Goal: Information Seeking & Learning: Learn about a topic

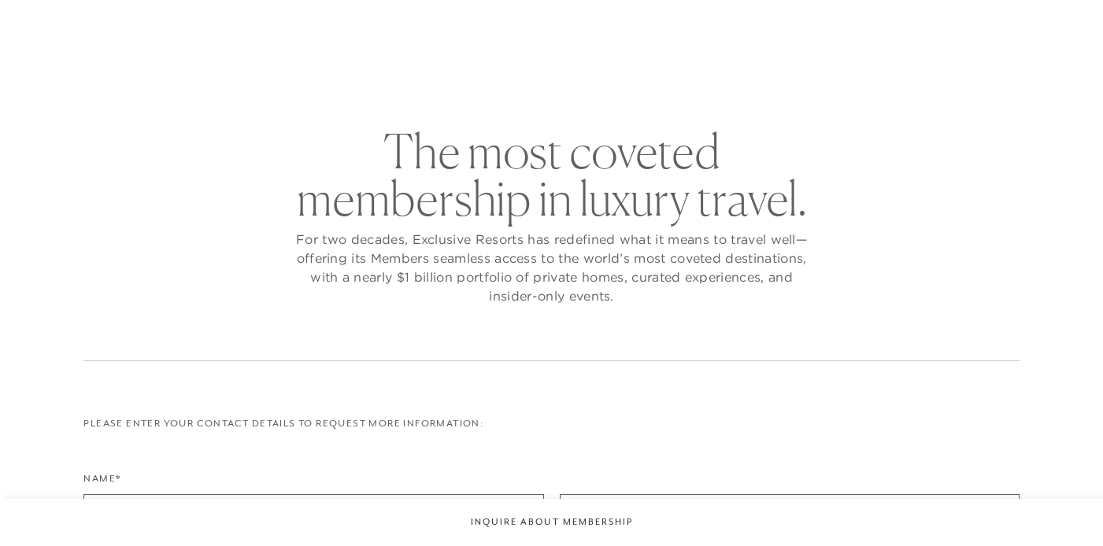
checkbox input "false"
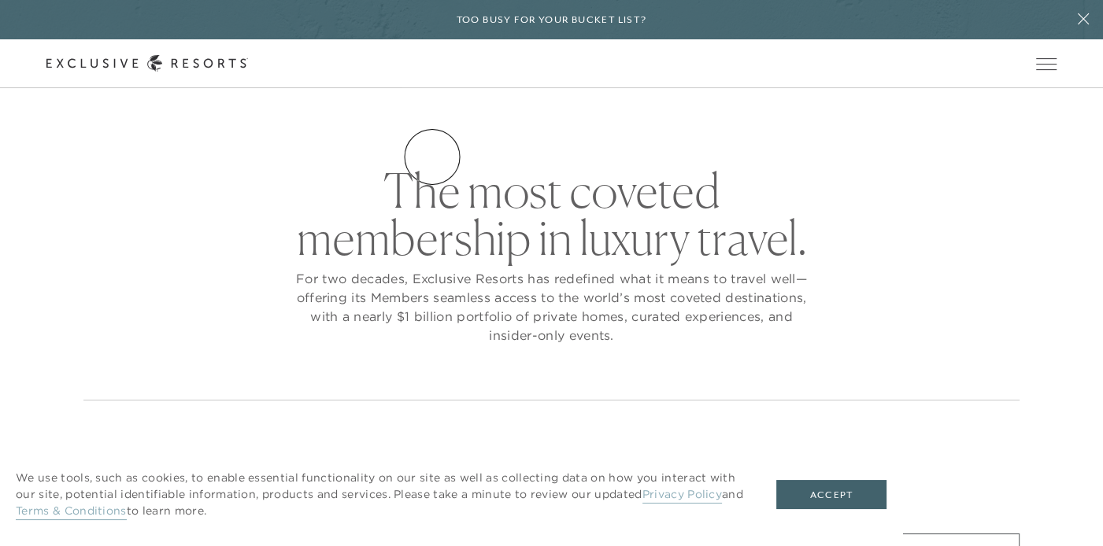
click at [0, 0] on link "Residence Collection" at bounding box center [0, 0] width 0 height 0
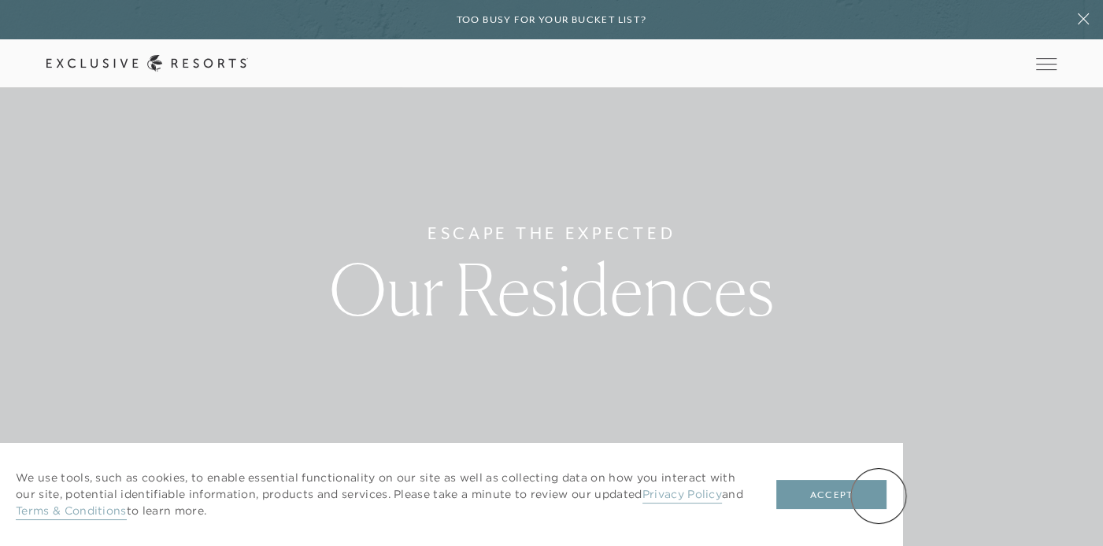
click at [879, 496] on button "Accept" at bounding box center [831, 495] width 110 height 30
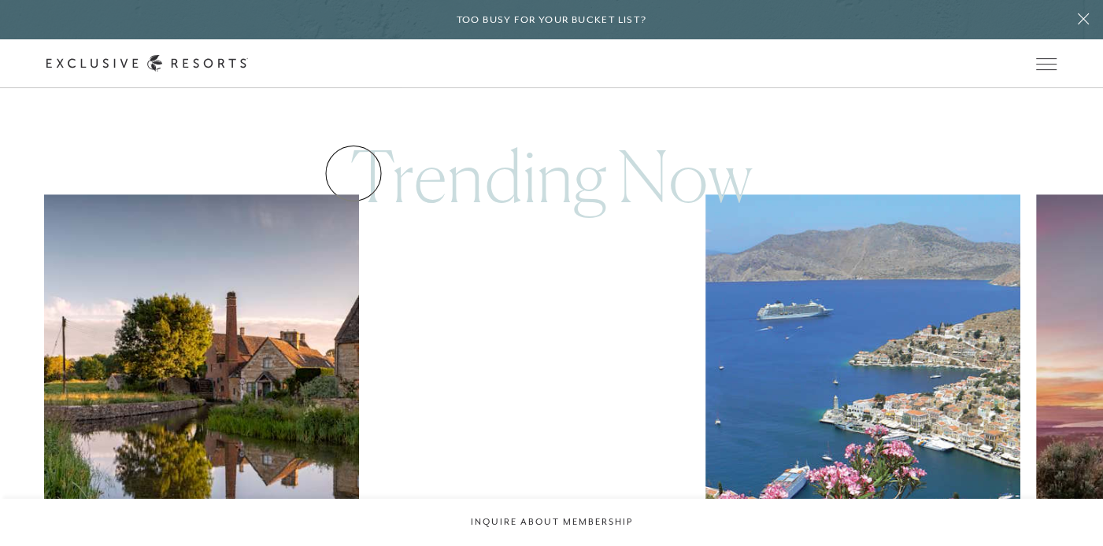
scroll to position [945, 0]
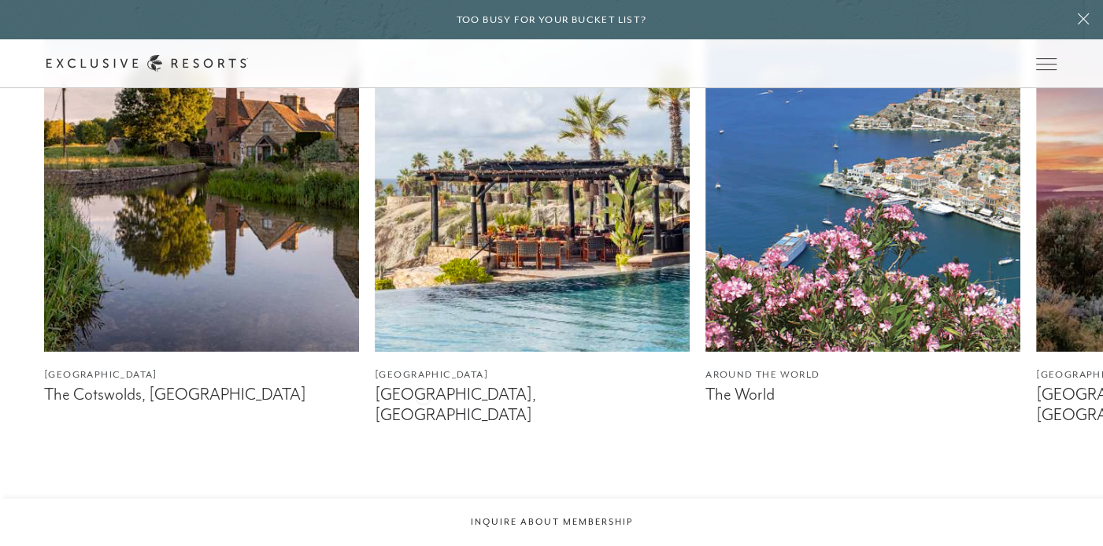
click at [423, 395] on figcaption "[GEOGRAPHIC_DATA], [GEOGRAPHIC_DATA]" at bounding box center [532, 404] width 315 height 39
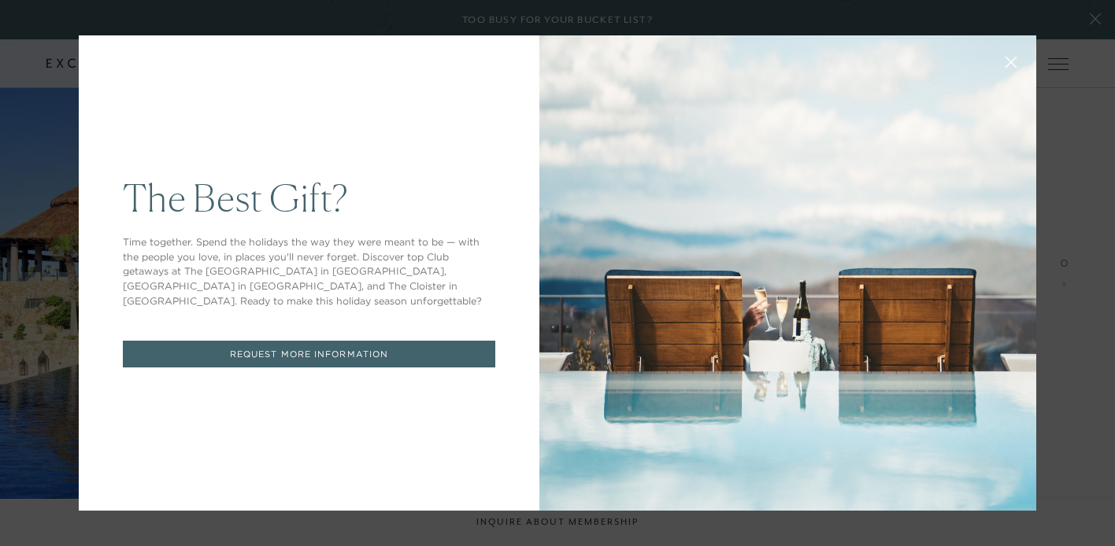
click at [1005, 61] on icon at bounding box center [1011, 63] width 12 height 12
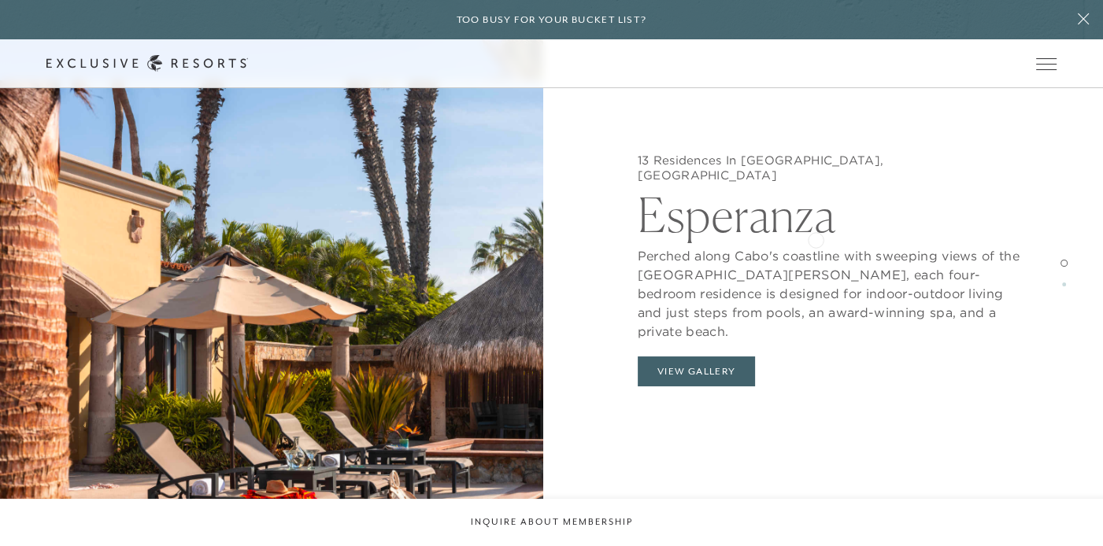
scroll to position [1811, 0]
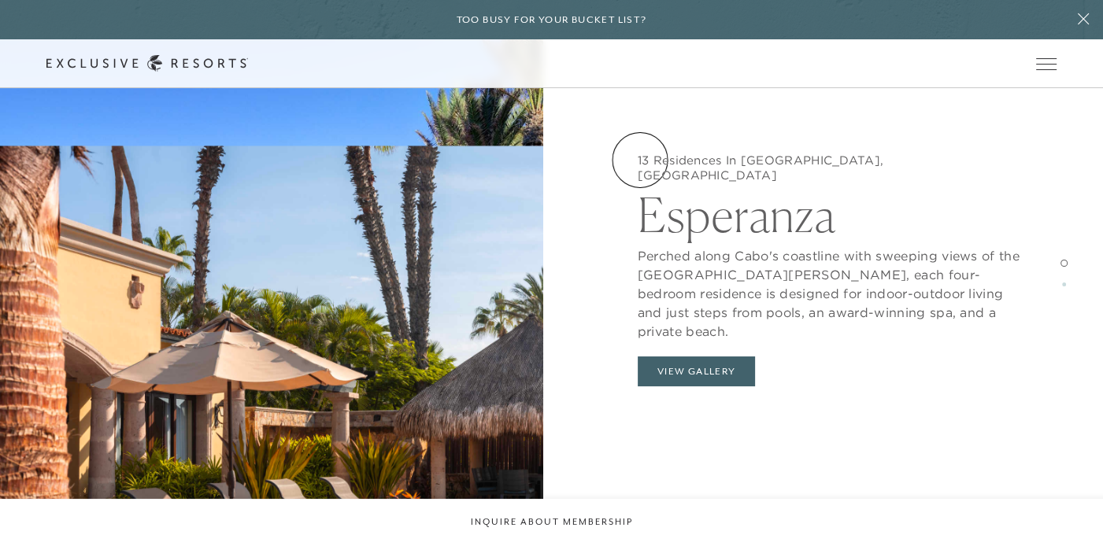
click at [0, 0] on link "Experience Collection" at bounding box center [0, 0] width 0 height 0
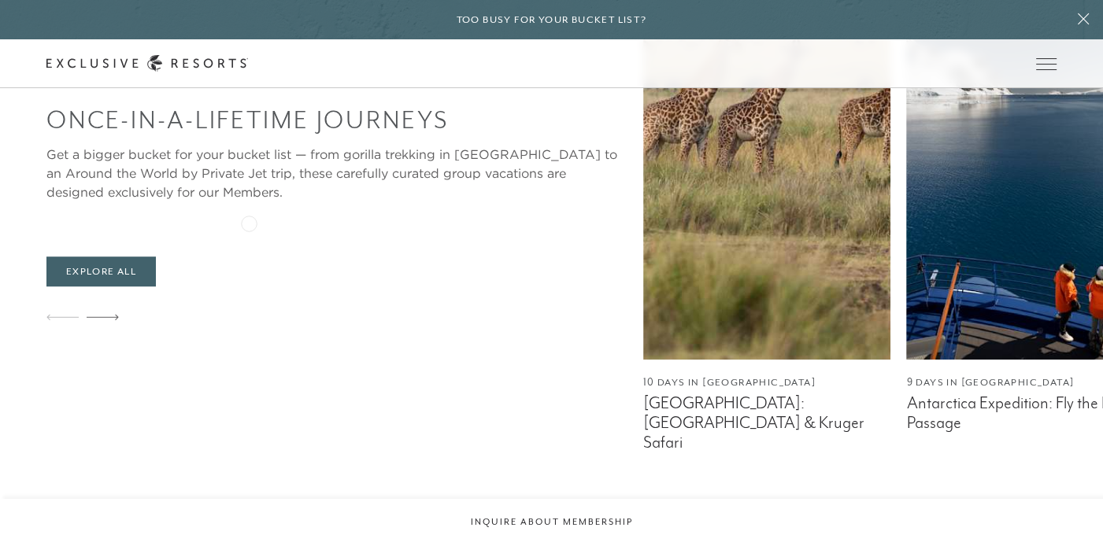
scroll to position [945, 0]
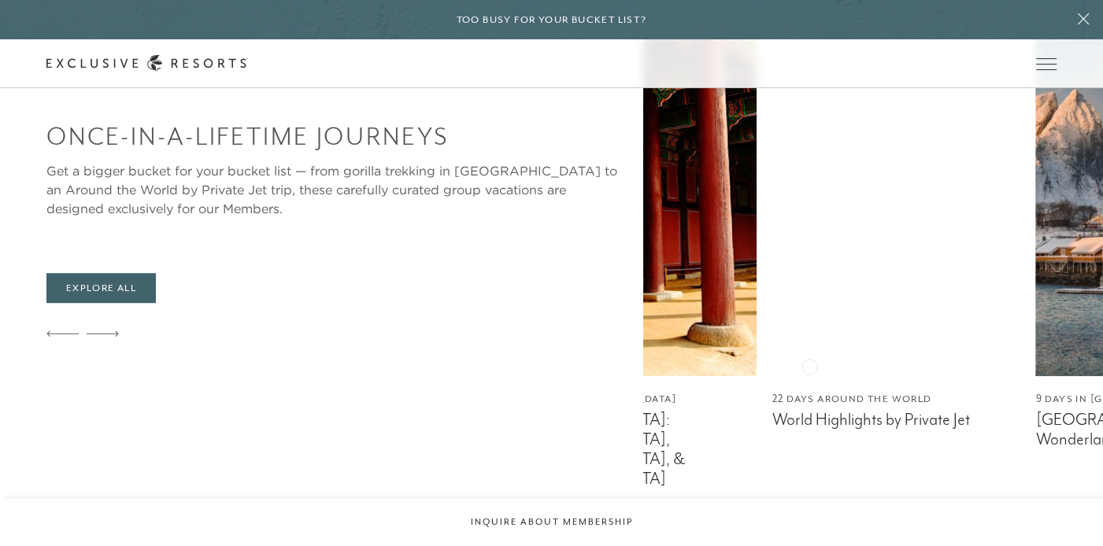
scroll to position [866, 0]
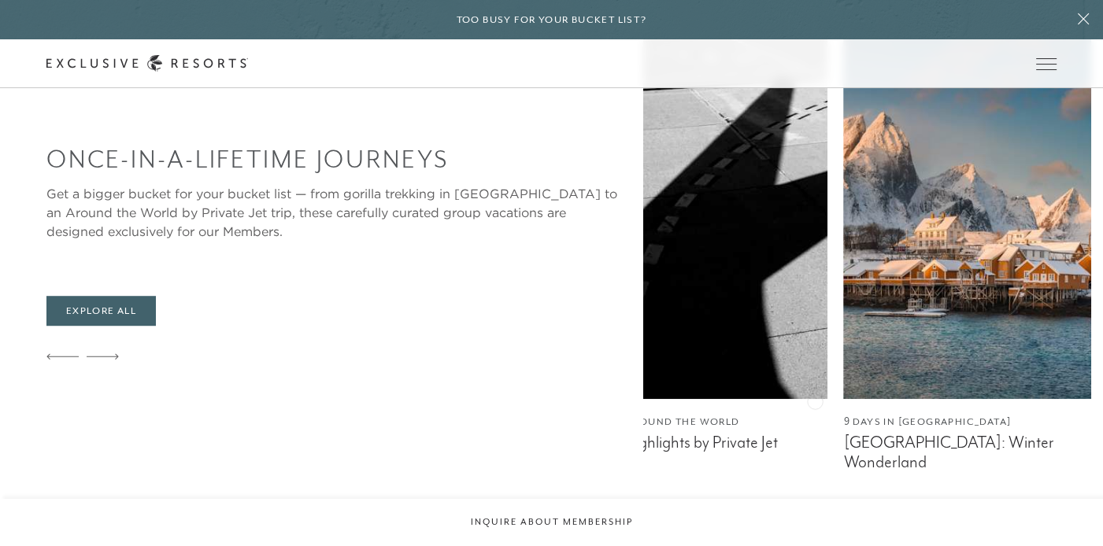
click at [211, 416] on div "Once-In-A-Lifetime Journeys Get a bigger bucket for your bucket list — from gor…" at bounding box center [574, 259] width 1057 height 507
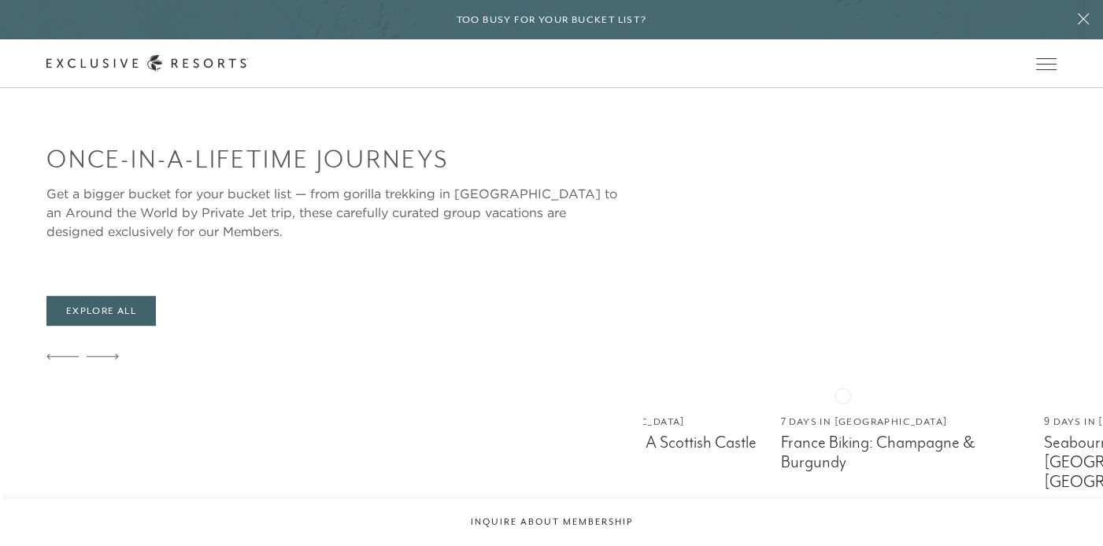
click at [379, 381] on img at bounding box center [378, 203] width 248 height 394
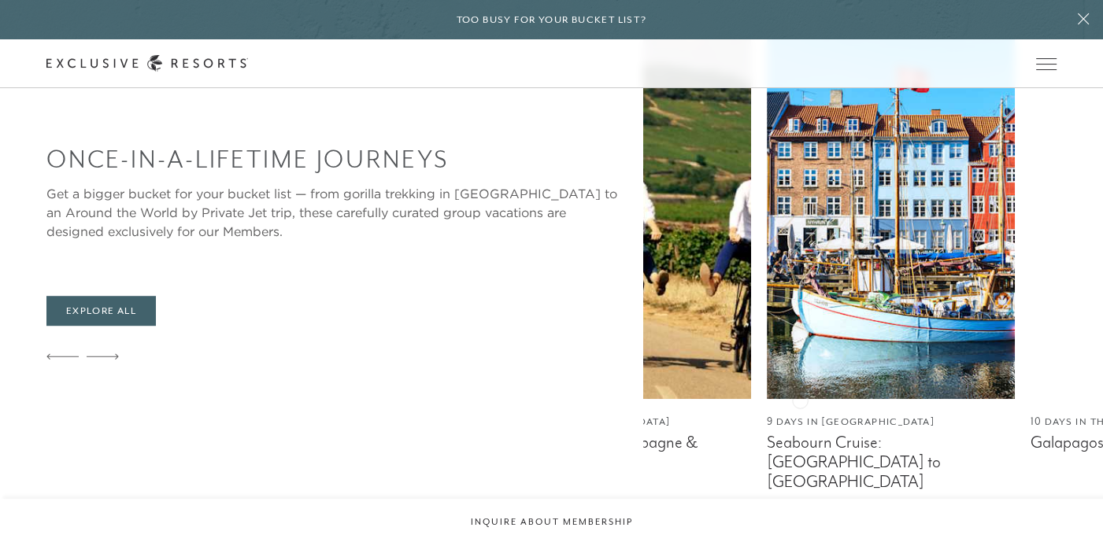
click at [504, 412] on link "7 Days in [GEOGRAPHIC_DATA] [GEOGRAPHIC_DATA] Biking: Champagne & Burgundy" at bounding box center [628, 259] width 248 height 507
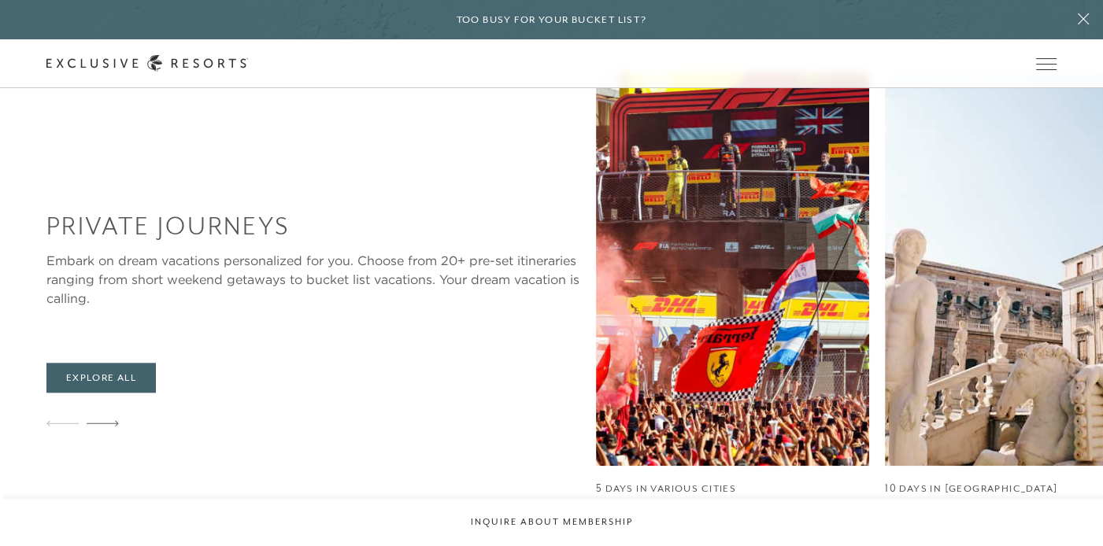
scroll to position [1417, 0]
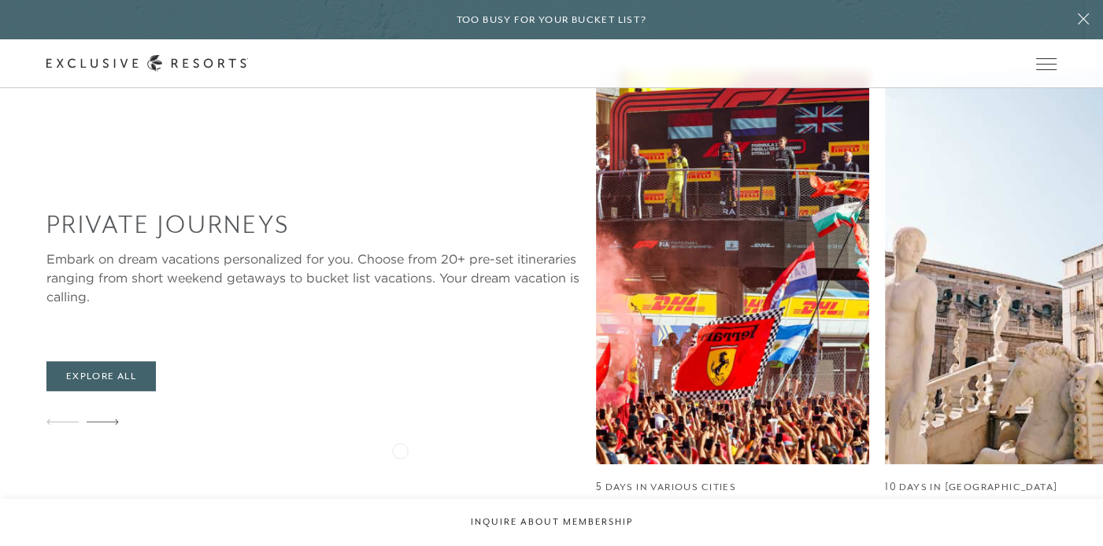
click at [596, 498] on figcaption "Race Weekends Redefined" at bounding box center [732, 508] width 273 height 20
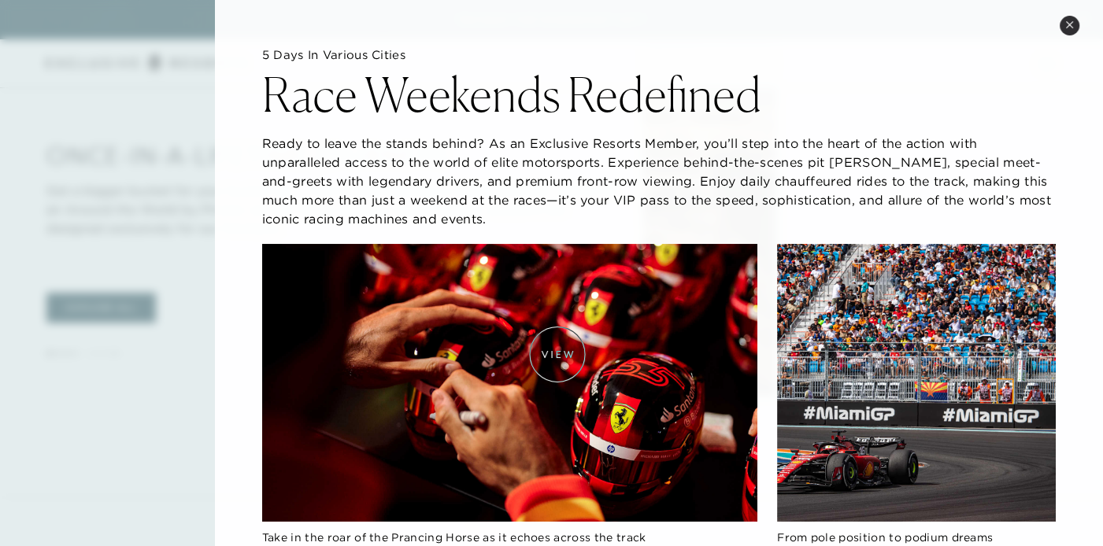
scroll to position [866, 0]
click at [1072, 21] on icon at bounding box center [1069, 24] width 6 height 6
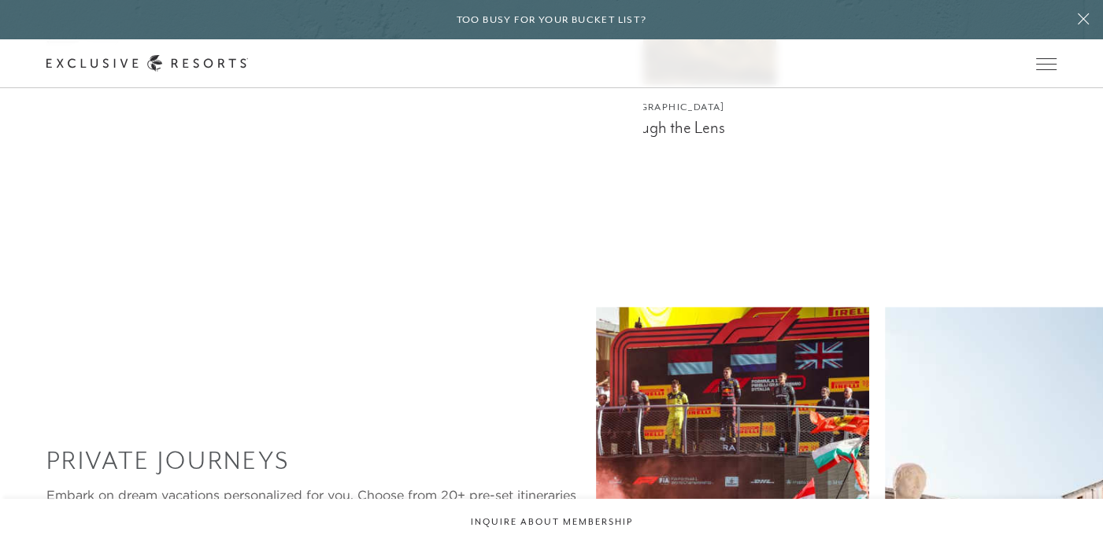
scroll to position [1417, 0]
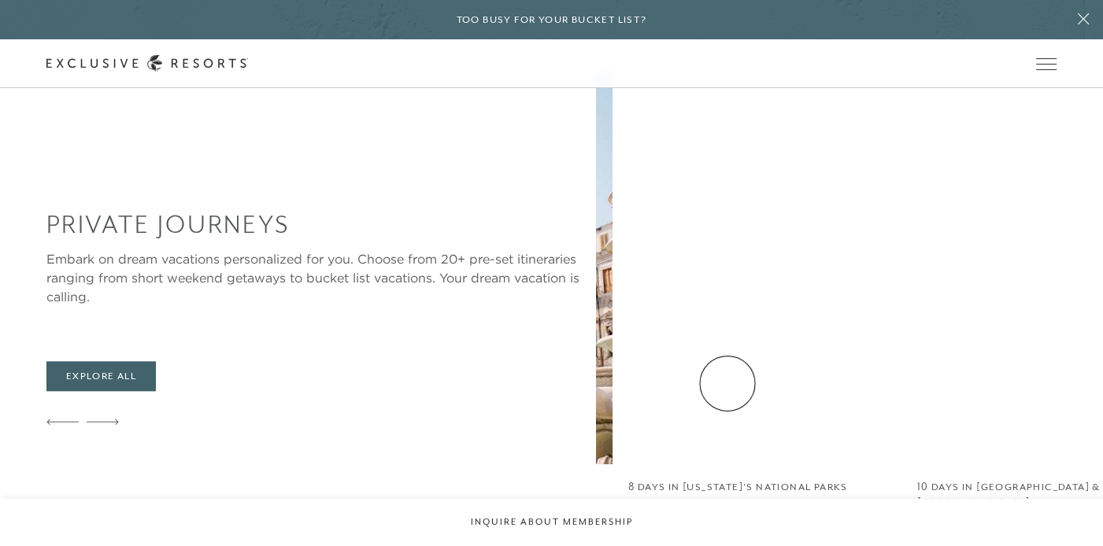
click at [173, 395] on div "Private Journeys Embark on dream vacations personalized for you. Choose from 20…" at bounding box center [574, 324] width 1057 height 507
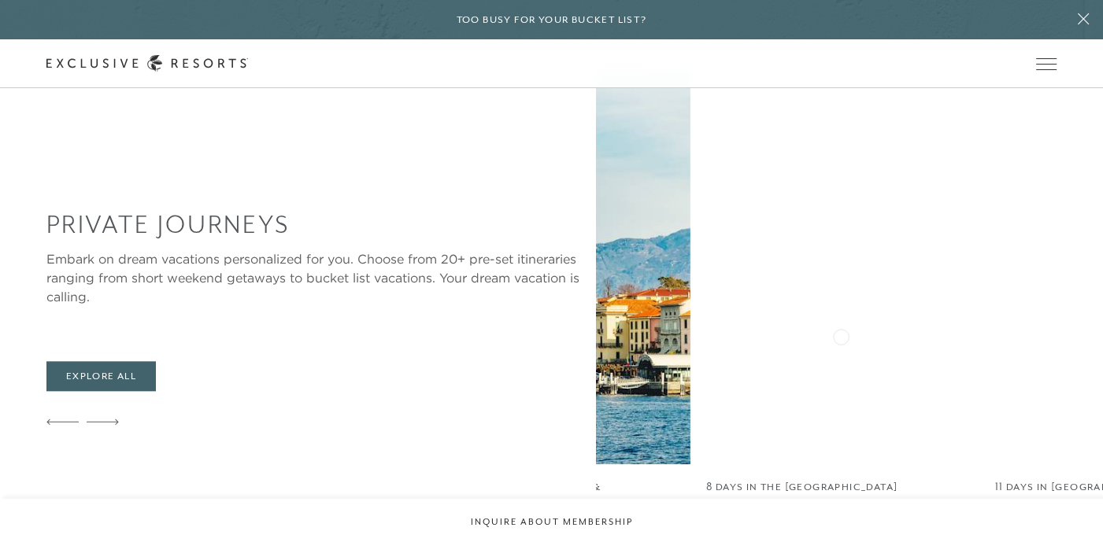
click at [438, 341] on img at bounding box center [553, 268] width 273 height 394
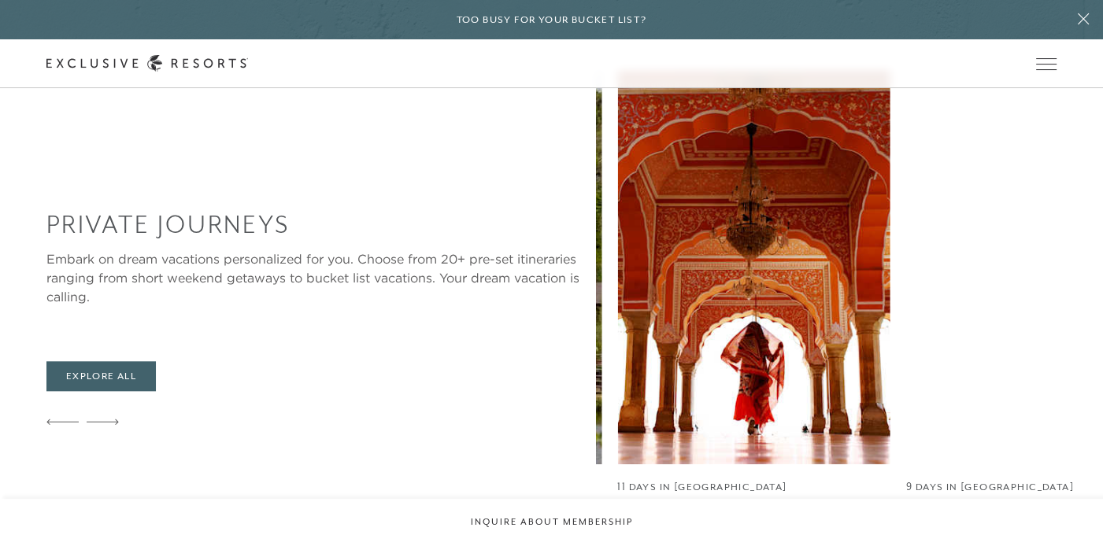
click at [329, 360] on img at bounding box center [465, 268] width 273 height 394
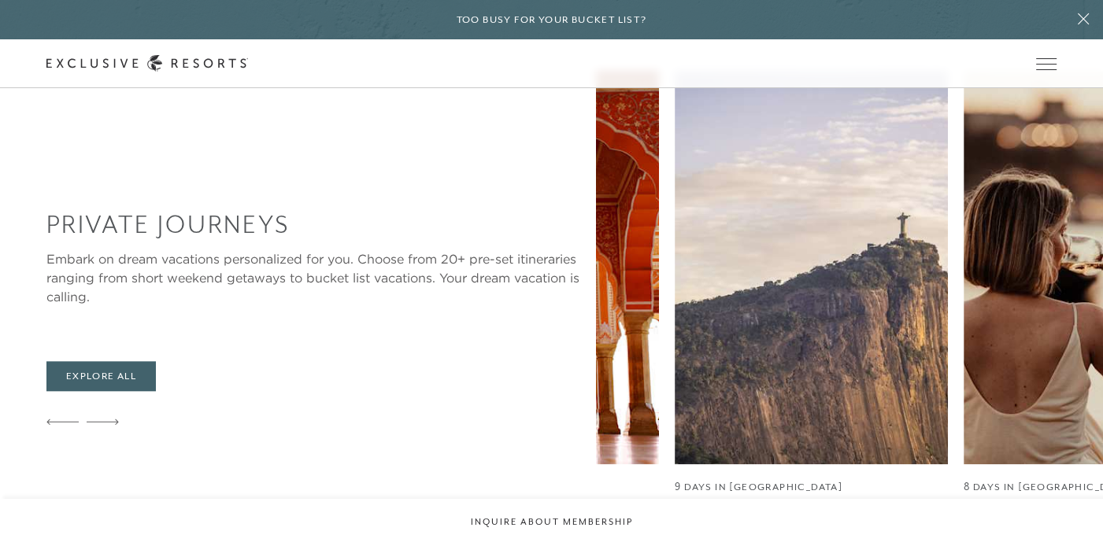
click at [193, 349] on div "Private Journeys Embark on dream vacations personalized for you. Choose from 20…" at bounding box center [574, 324] width 1057 height 507
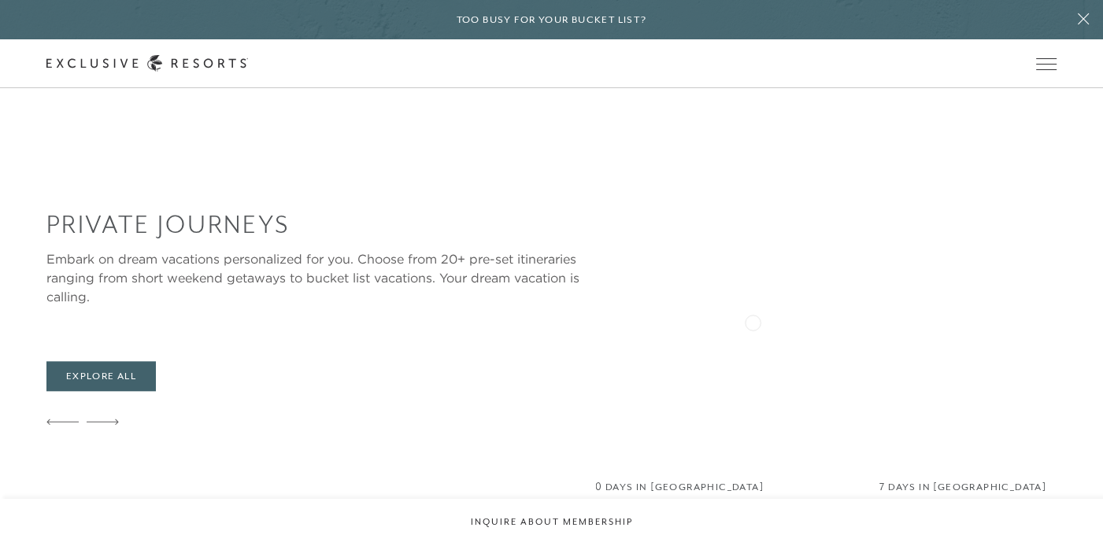
click at [173, 368] on div "Private Journeys Embark on dream vacations personalized for you. Choose from 20…" at bounding box center [574, 324] width 1057 height 507
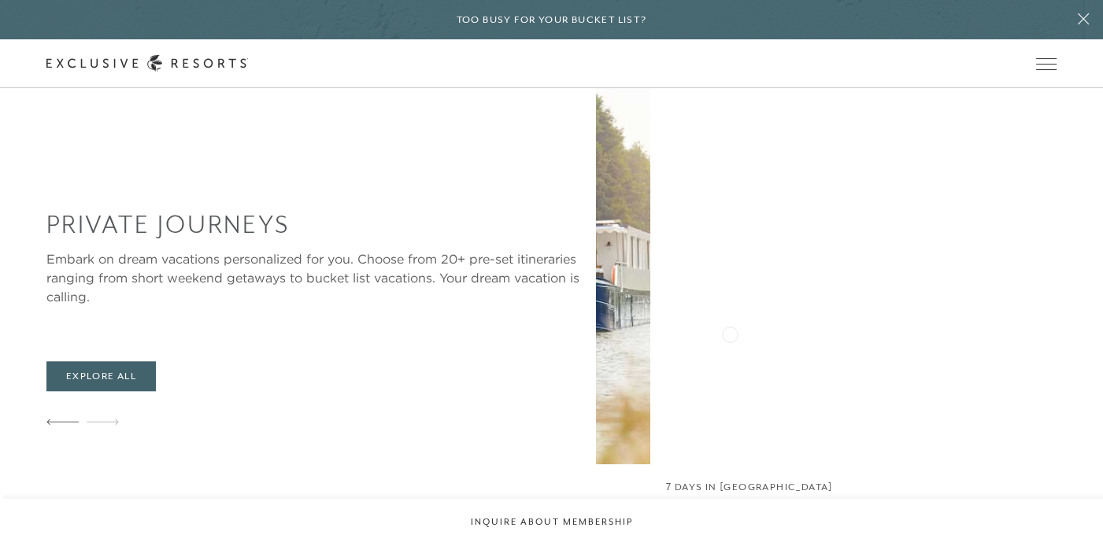
click at [63, 335] on div "Private Journeys Embark on dream vacations personalized for you. Choose from 20…" at bounding box center [574, 324] width 1057 height 507
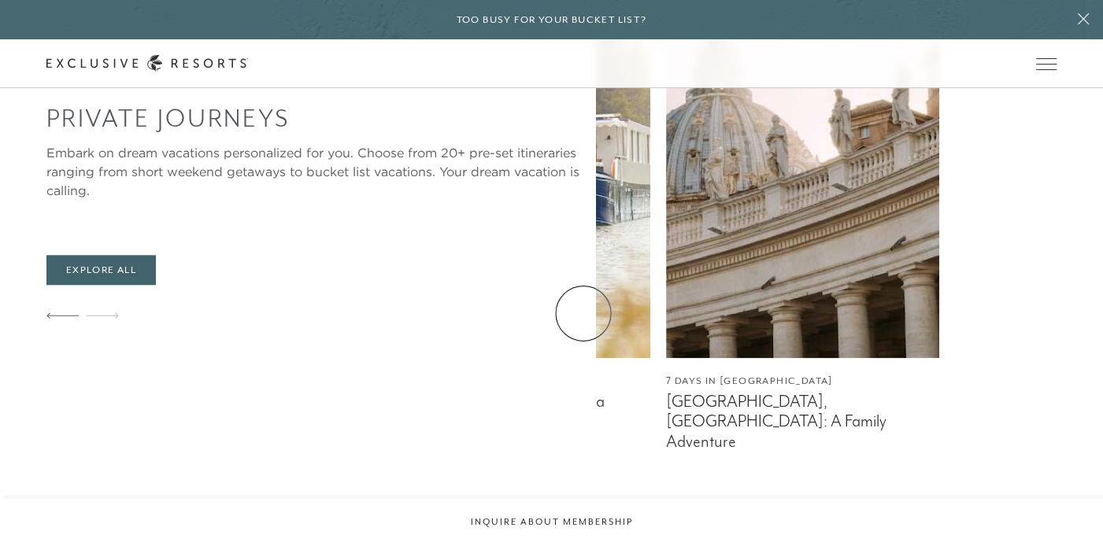
scroll to position [1653, 0]
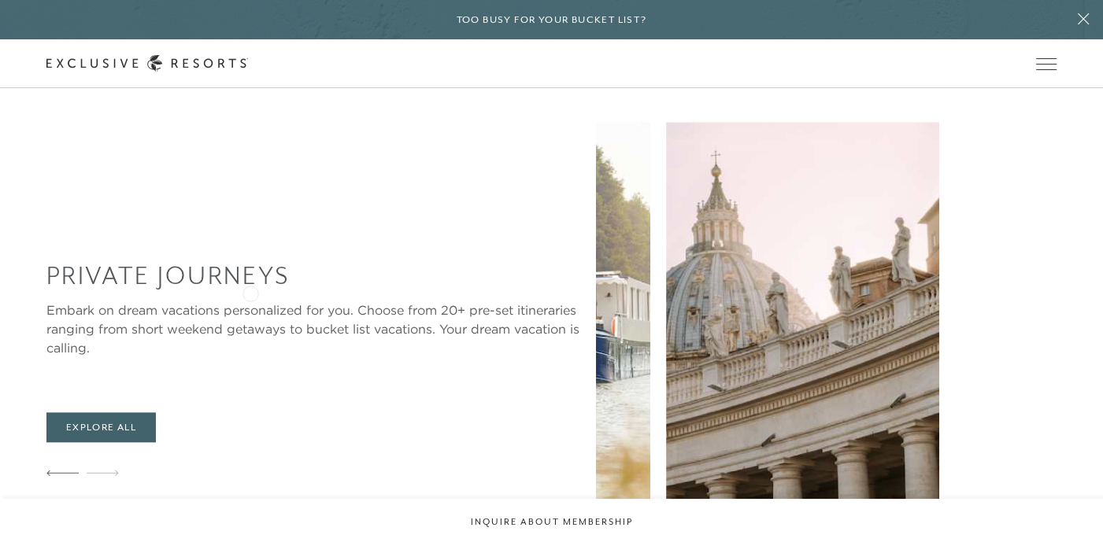
scroll to position [1338, 0]
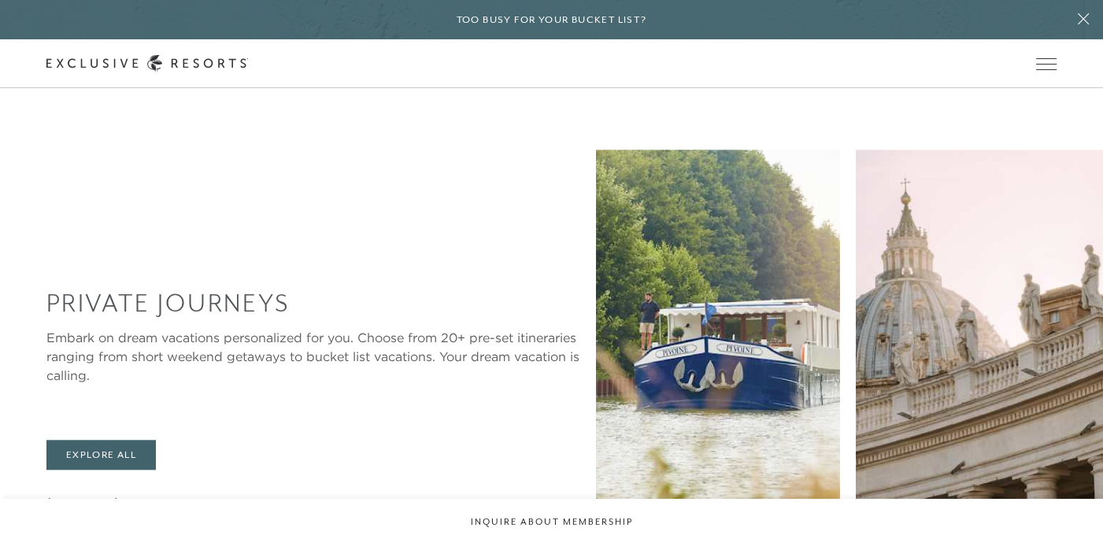
click at [840, 335] on img at bounding box center [703, 347] width 273 height 394
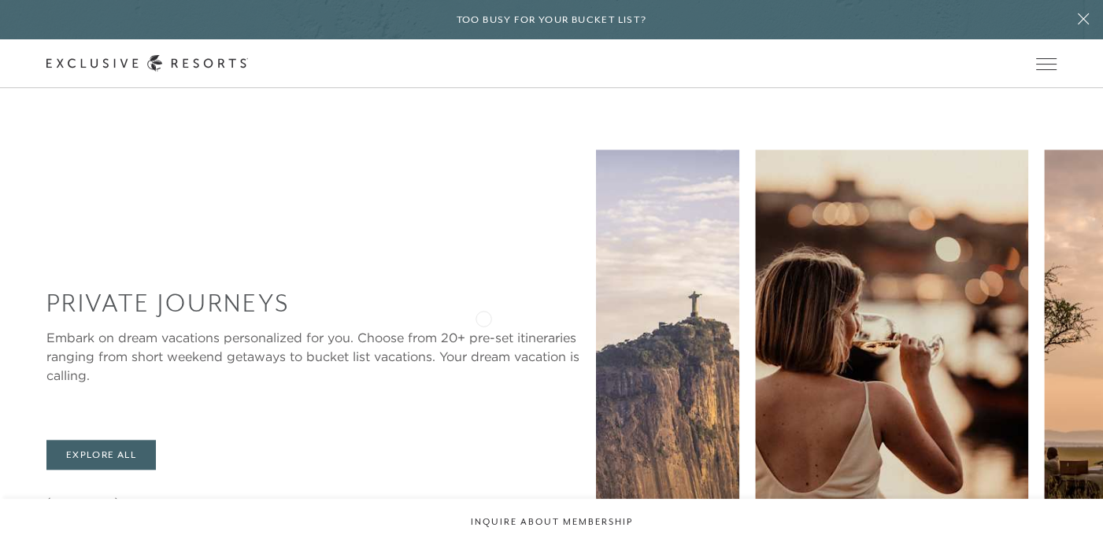
click at [948, 276] on img at bounding box center [891, 347] width 273 height 394
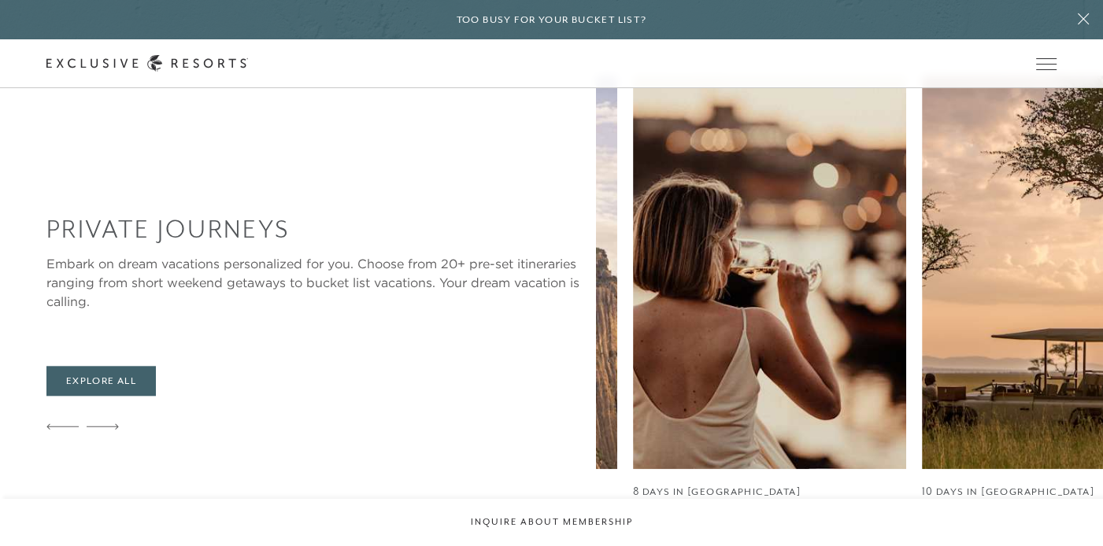
scroll to position [1496, 0]
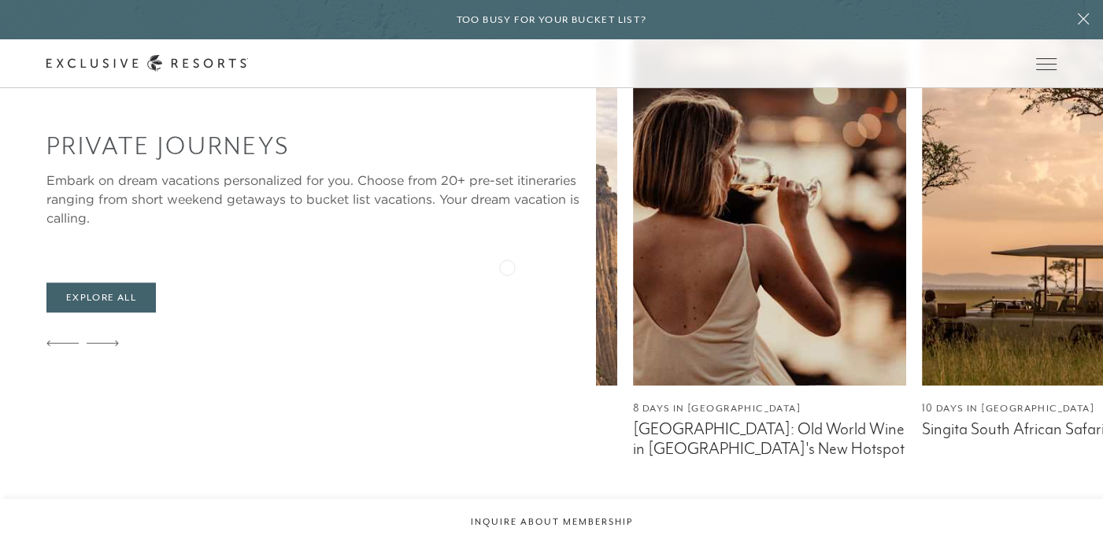
click at [617, 212] on img at bounding box center [480, 189] width 273 height 394
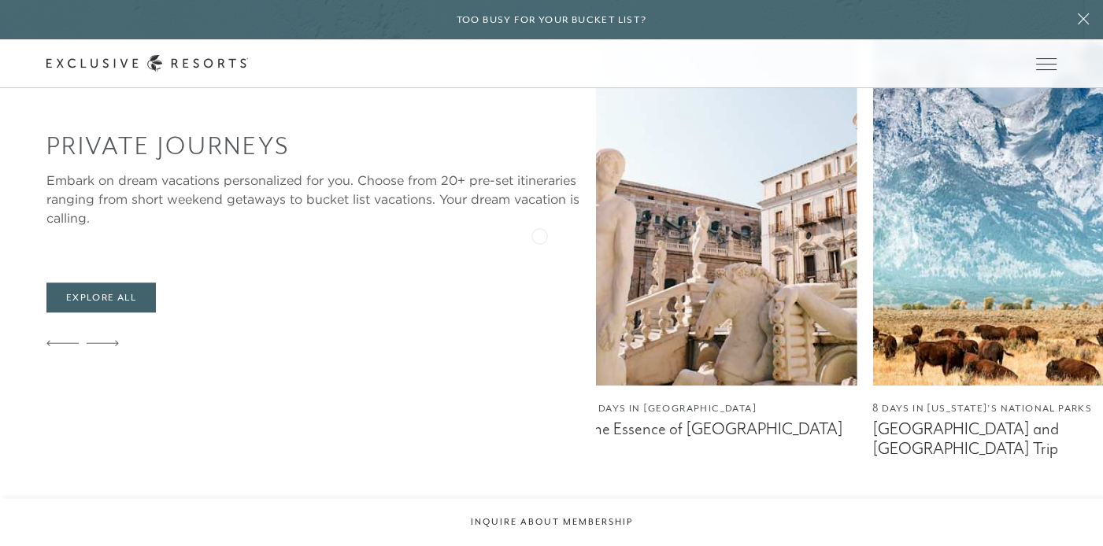
click at [1098, 192] on img at bounding box center [1008, 189] width 273 height 394
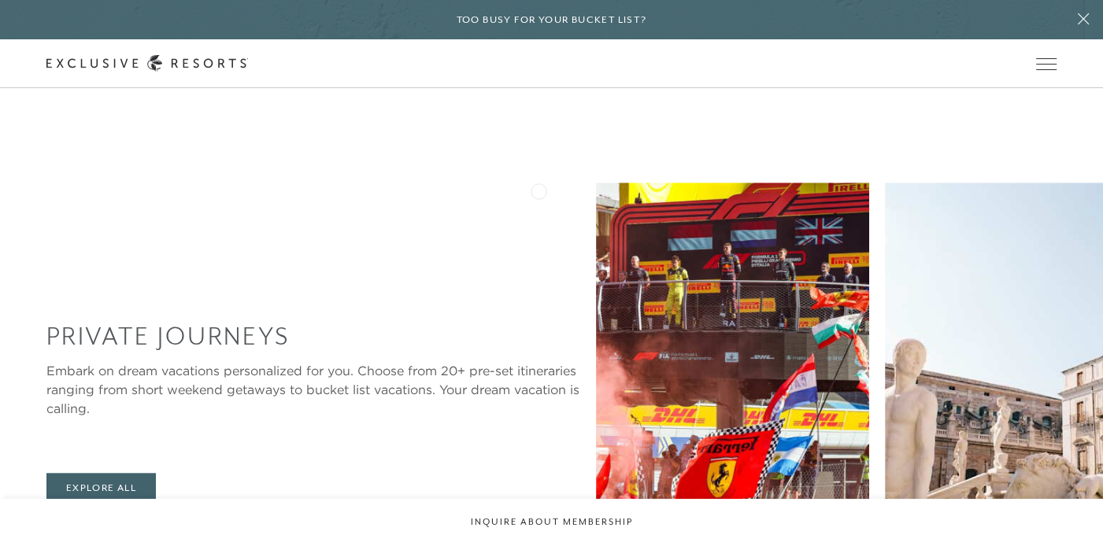
scroll to position [1260, 0]
